Goal: Find specific page/section: Find specific page/section

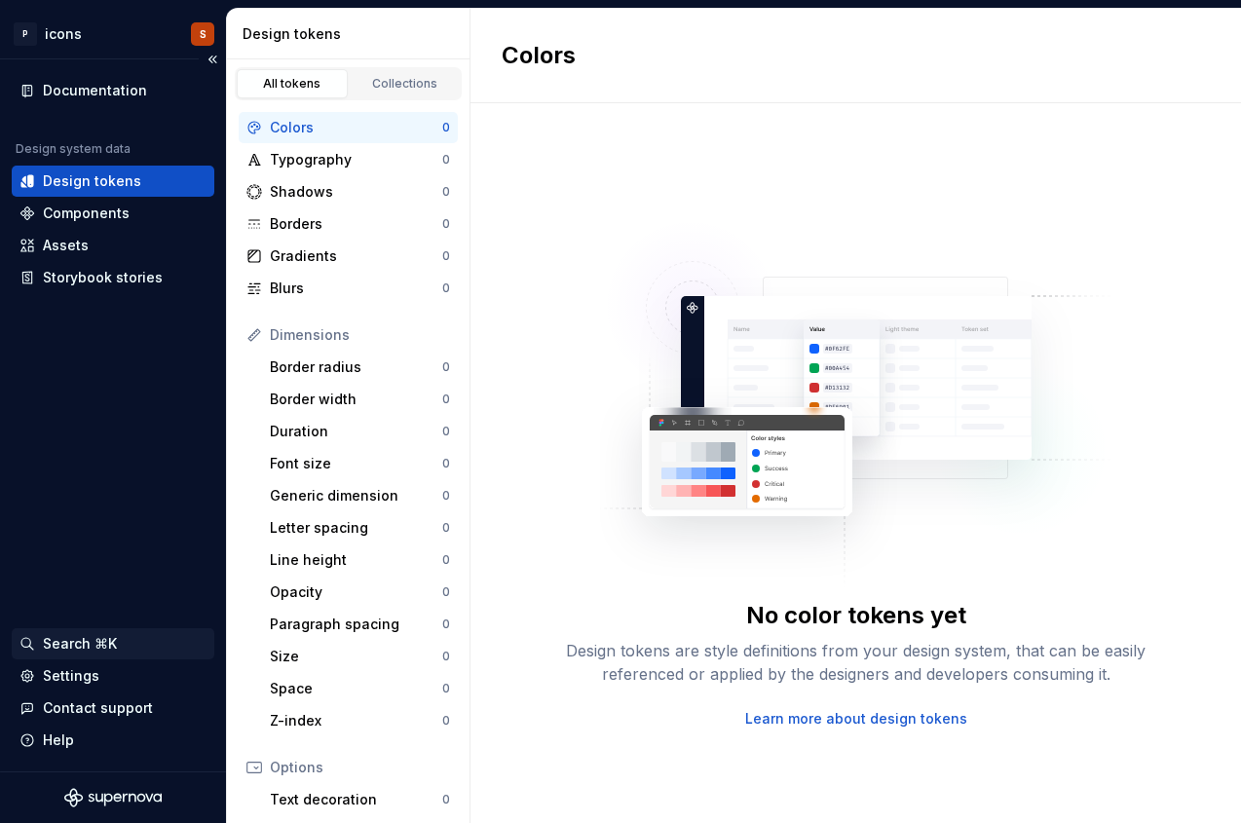
click at [99, 645] on div "Search ⌘K" at bounding box center [80, 643] width 74 height 19
